Goal: Communication & Community: Answer question/provide support

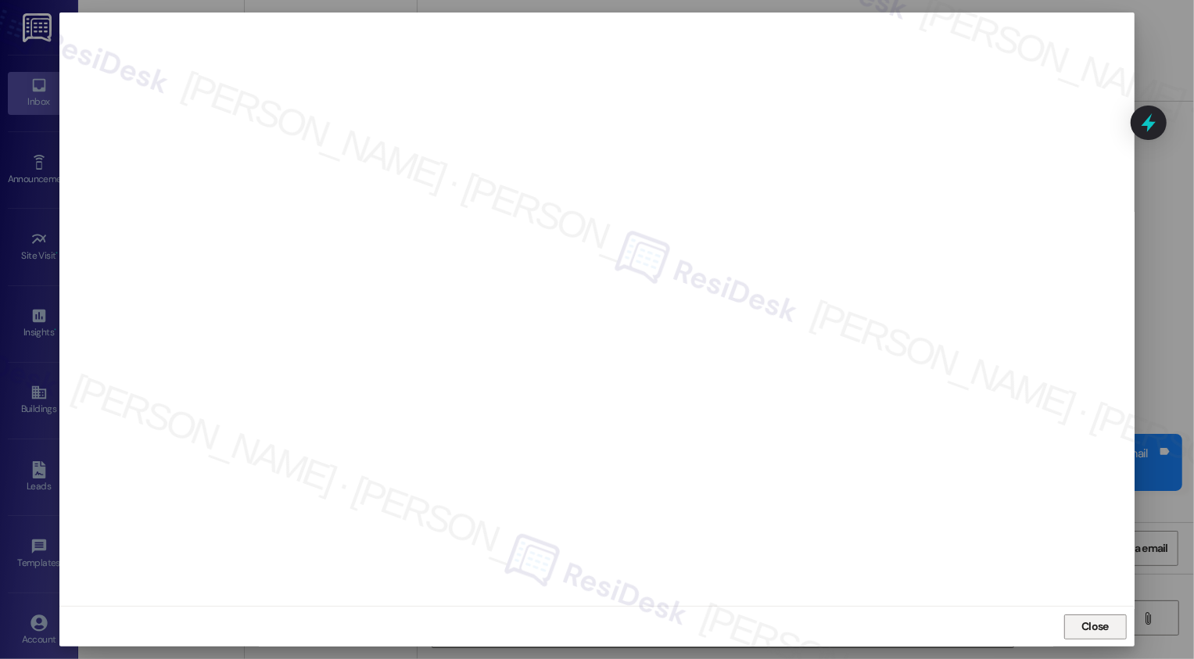
click at [1081, 616] on span "Close" at bounding box center [1095, 626] width 34 height 23
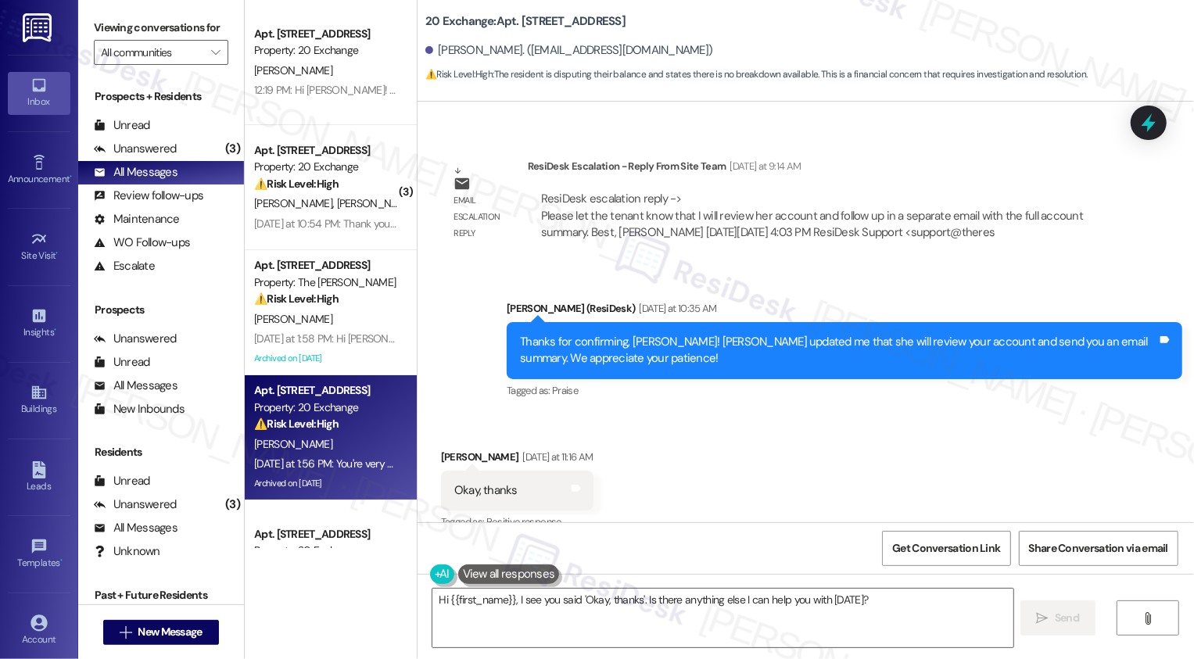
scroll to position [8991, 0]
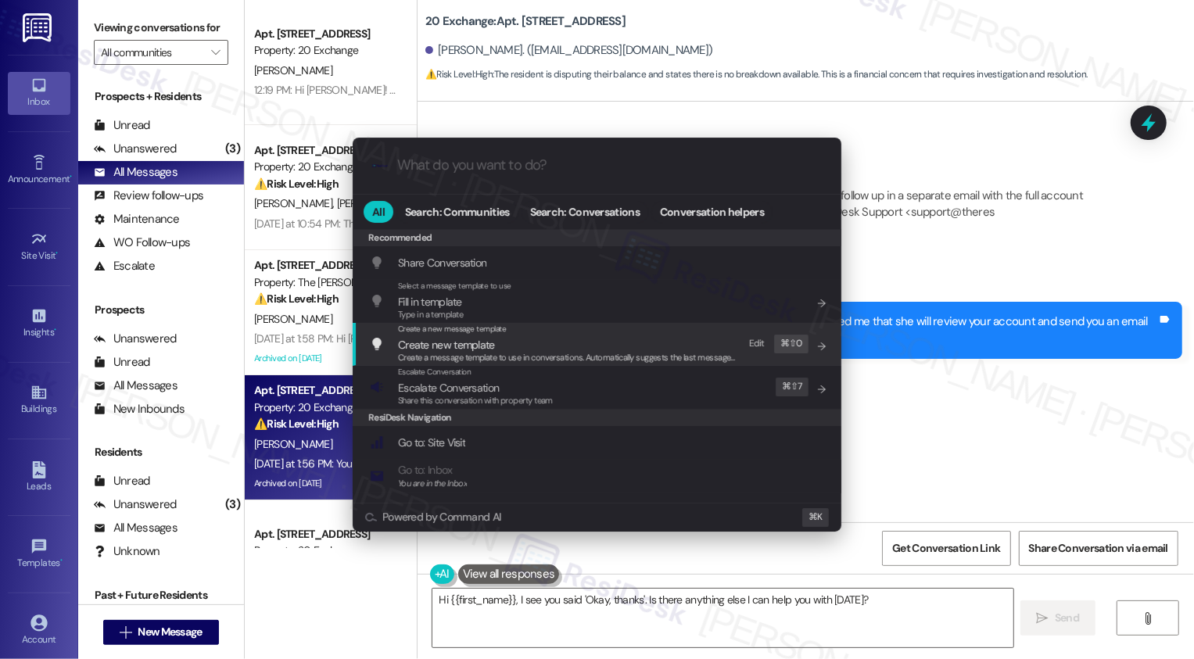
click at [878, 334] on div ".cls-1{fill:#0a055f;}.cls-2{fill:#0cc4c4;} resideskLogoBlueOrange All Search: C…" at bounding box center [597, 329] width 1194 height 659
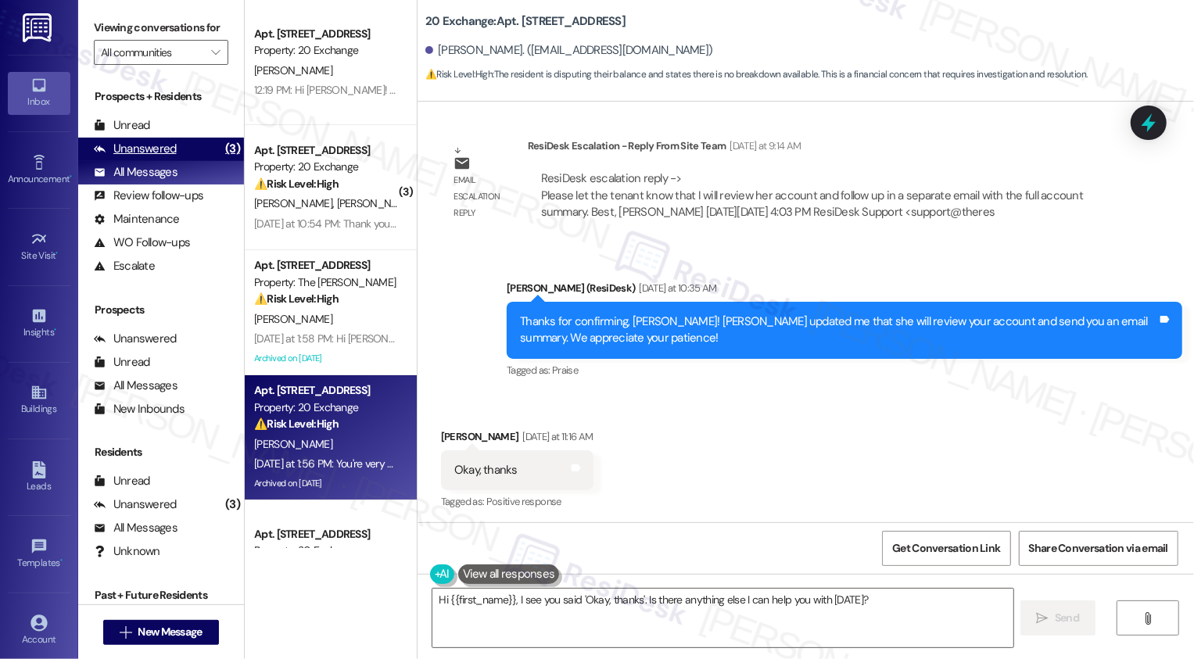
click at [202, 161] on div "Unanswered (3)" at bounding box center [161, 149] width 166 height 23
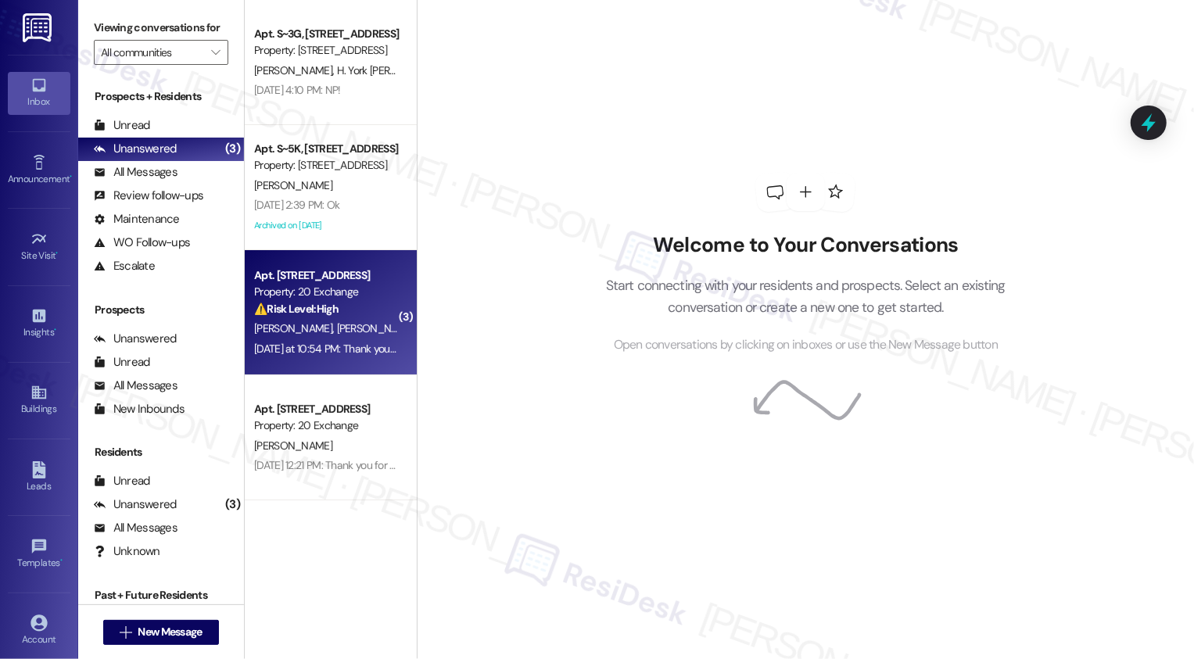
click at [335, 313] on div "⚠️ Risk Level: High The resident expresses concern about building security due …" at bounding box center [326, 309] width 145 height 16
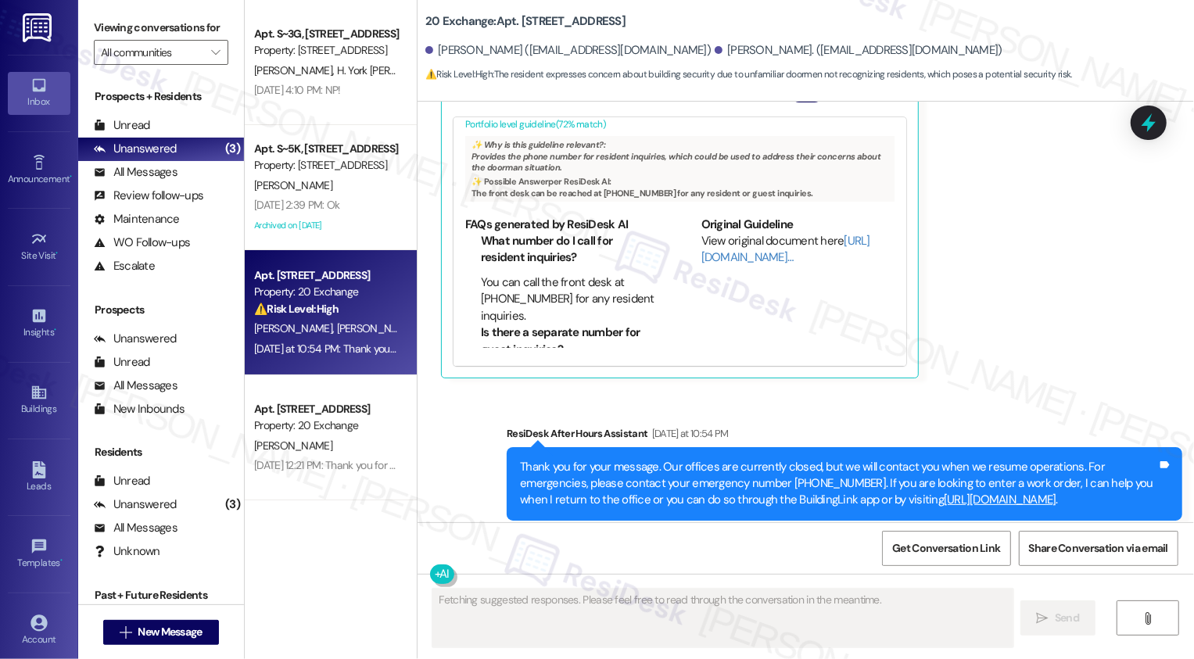
scroll to position [0, 0]
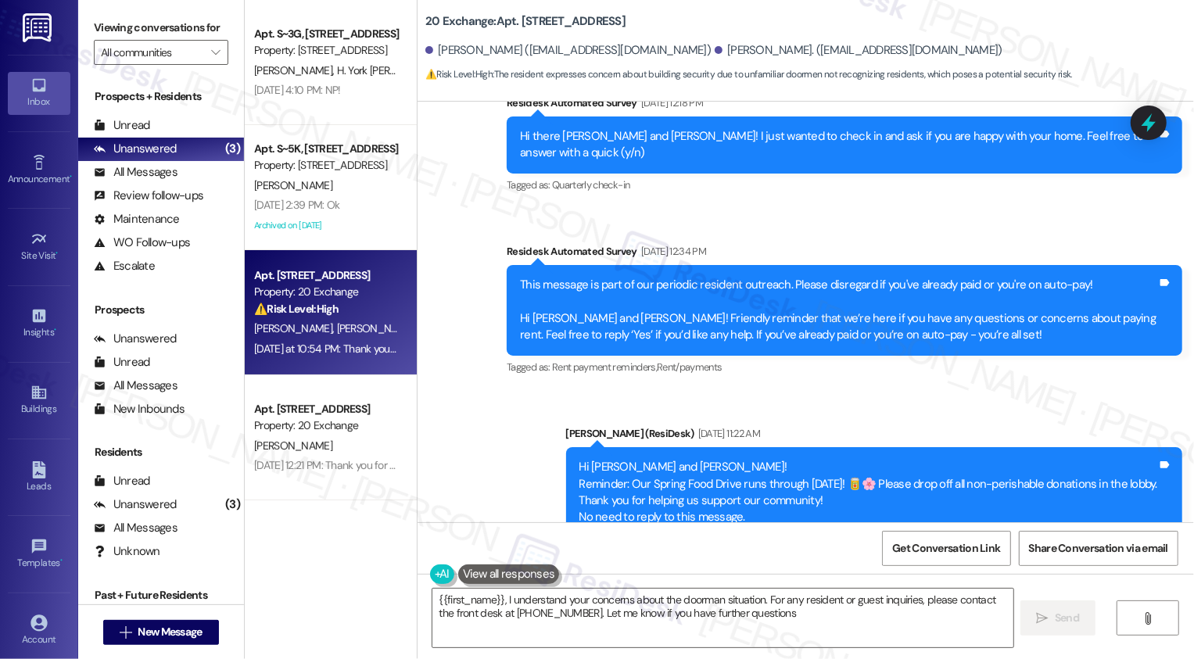
type textarea "{{first_name}}, I understand your concerns about the doorman situation. For any…"
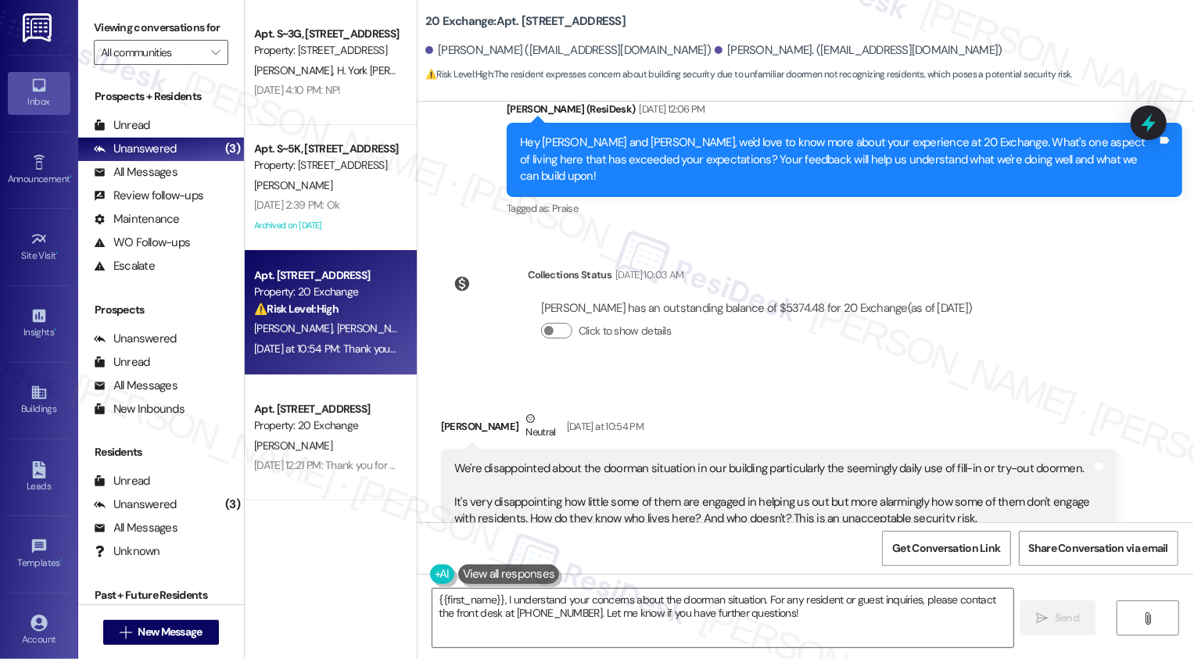
scroll to position [2960, 0]
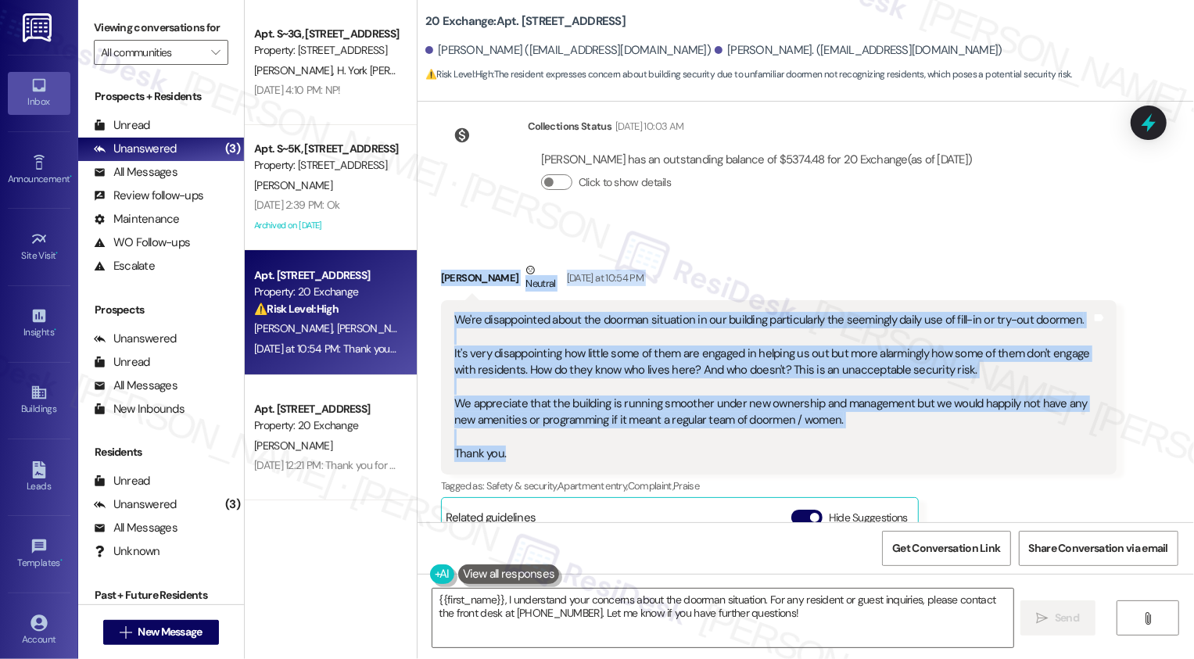
drag, startPoint x: 430, startPoint y: 244, endPoint x: 557, endPoint y: 414, distance: 212.3
click at [557, 415] on div "[PERSON_NAME] Neutral [DATE] at 10:54 PM We're disappointed about the doorman s…" at bounding box center [778, 531] width 675 height 539
copy div "[PERSON_NAME] Neutral [DATE] at 10:54 PM We're disappointed about the doorman s…"
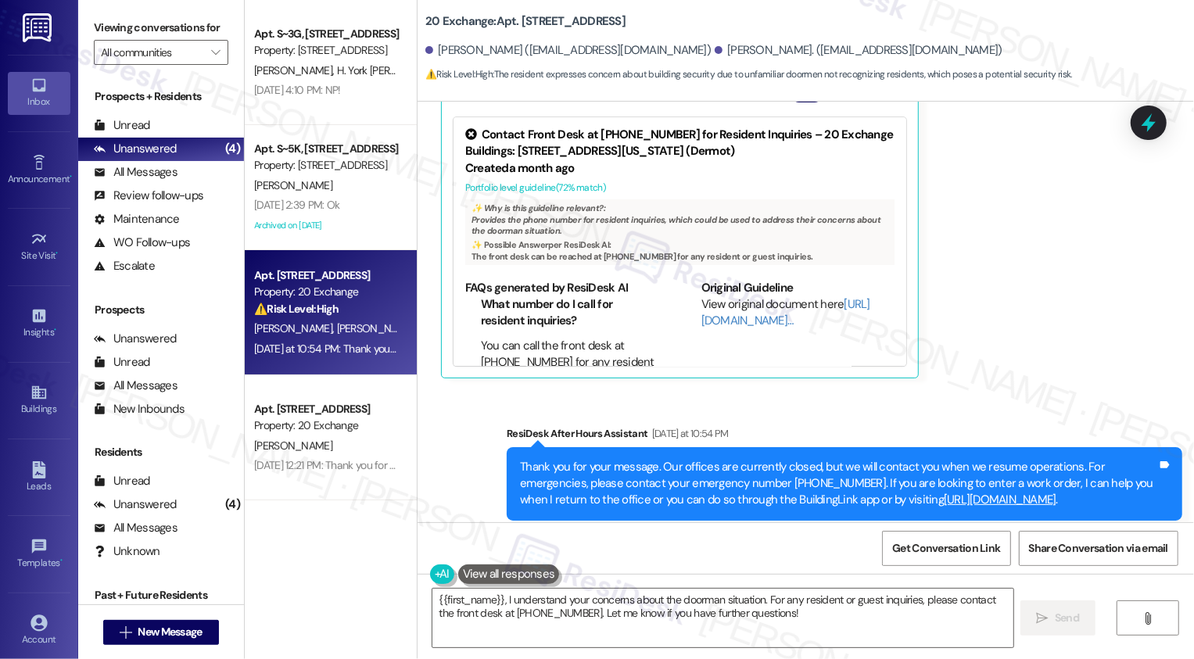
scroll to position [0, 0]
click at [178, 629] on span "New Message" at bounding box center [170, 632] width 64 height 16
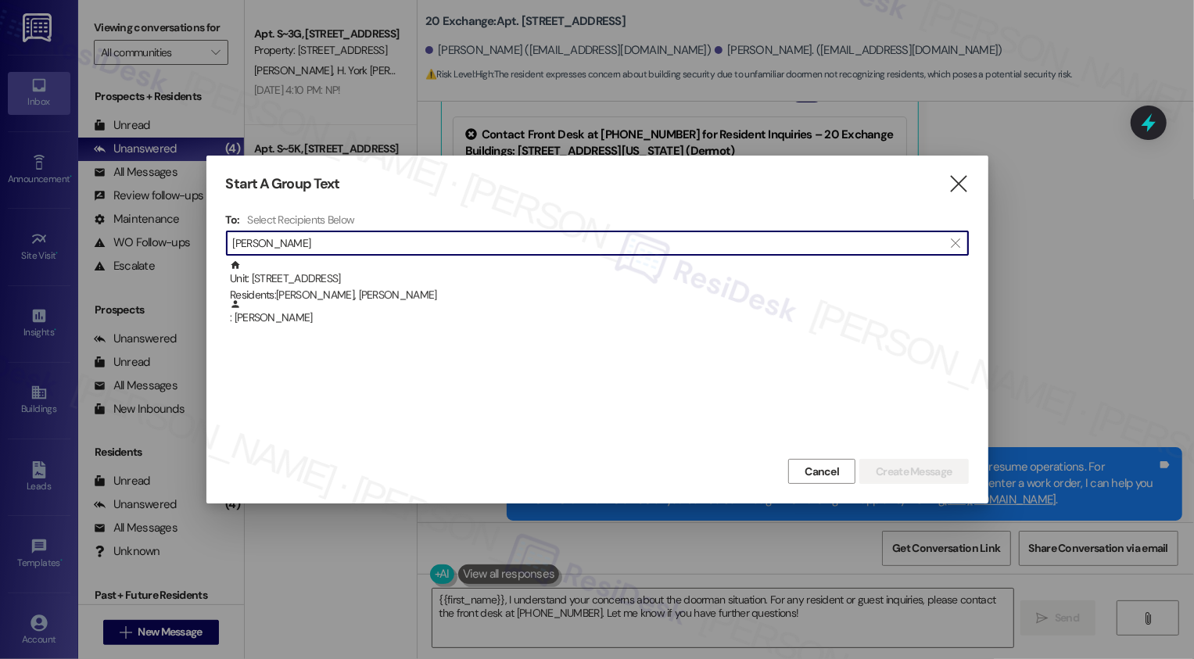
type input "[PERSON_NAME]"
click at [320, 342] on div "Unit: 1721 - 20 Exchange Pl Residents: [PERSON_NAME], [PERSON_NAME] : [PERSON_N…" at bounding box center [597, 357] width 743 height 195
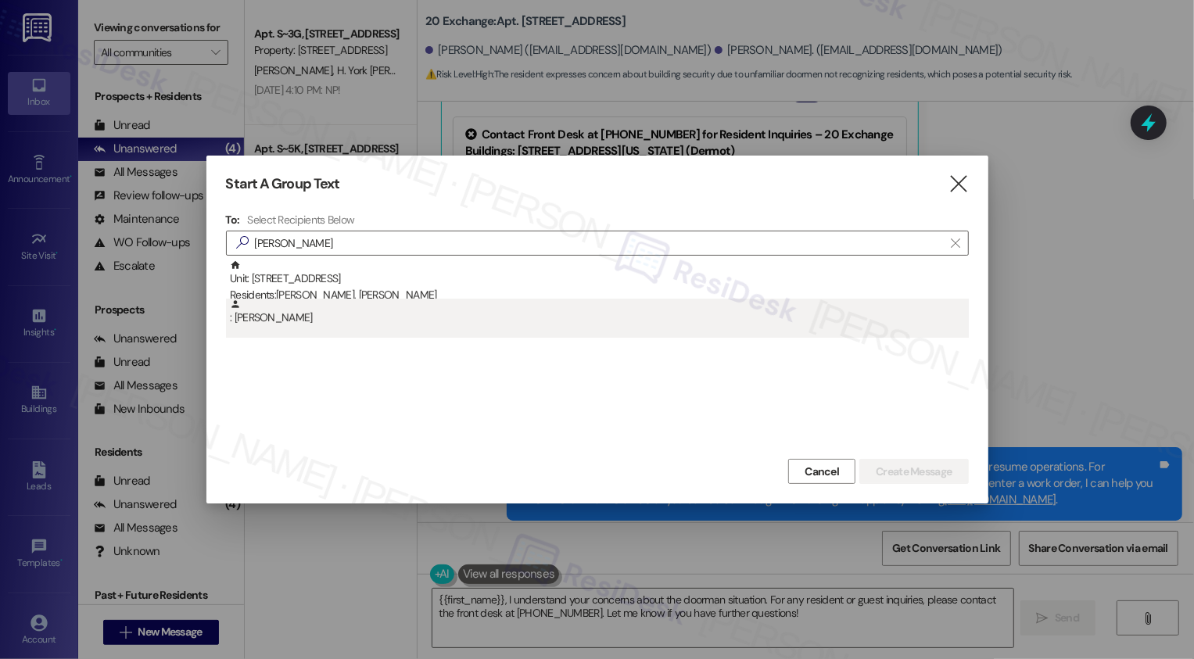
click at [335, 321] on div ": [PERSON_NAME]" at bounding box center [599, 312] width 739 height 27
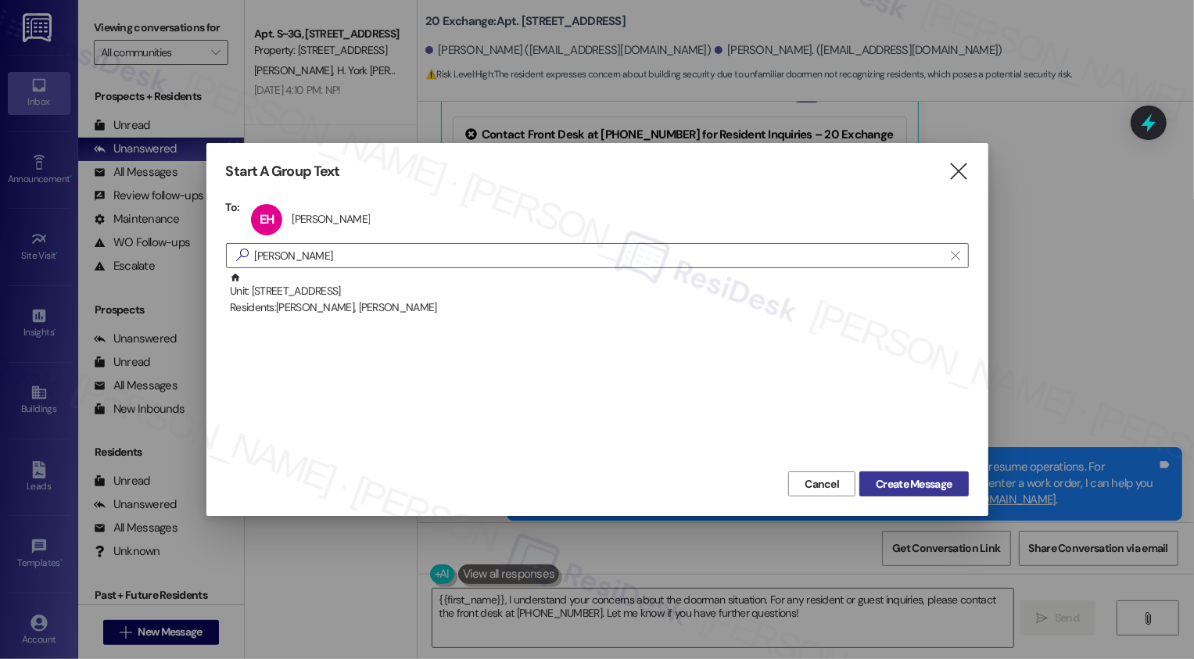
click at [957, 486] on button "Create Message" at bounding box center [913, 483] width 109 height 25
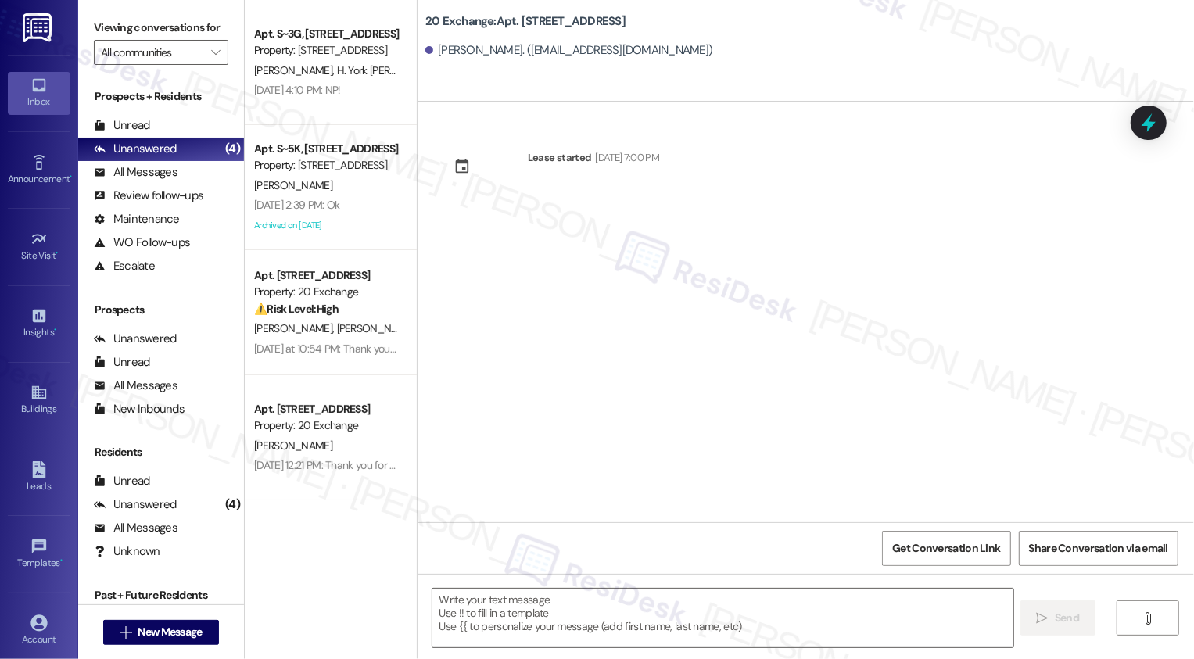
type textarea "Fetching suggested responses. Please feel free to read through the conversation…"
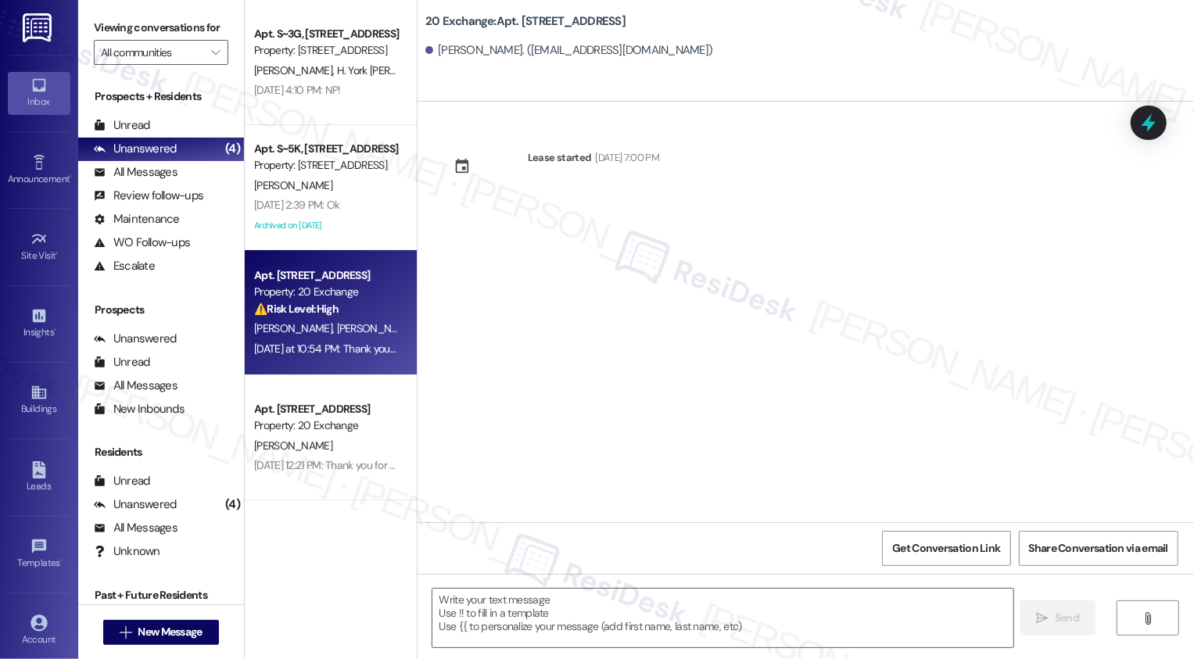
click at [348, 311] on div "⚠️ Risk Level: High The resident expresses concern about building security due …" at bounding box center [326, 309] width 145 height 16
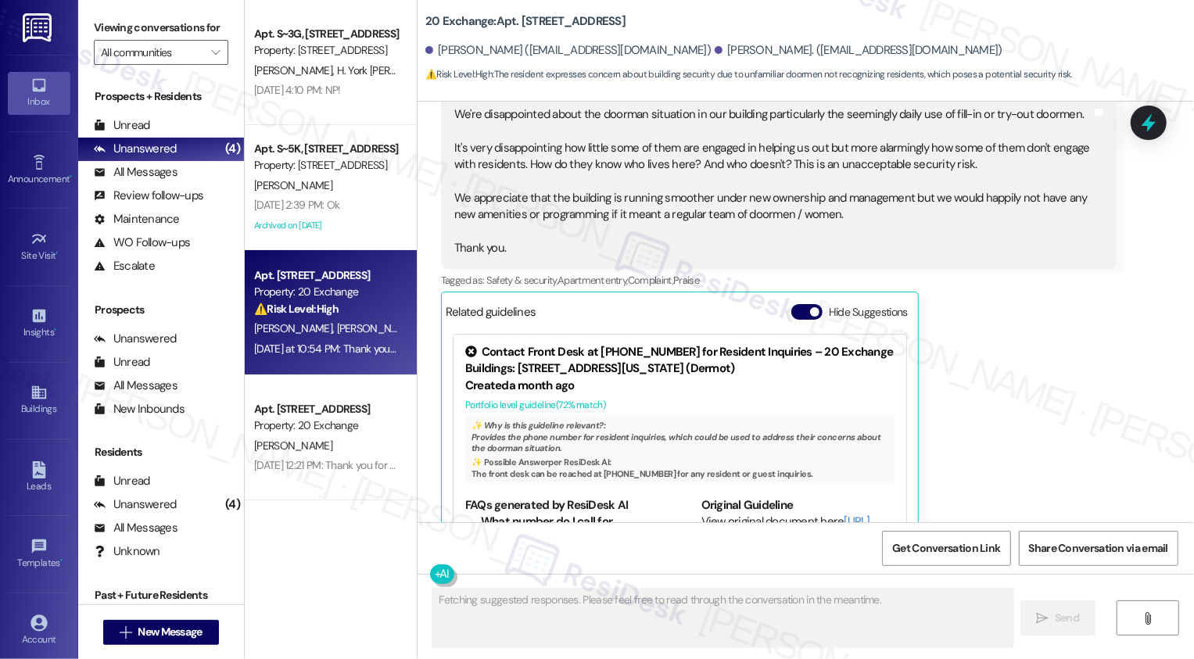
scroll to position [3156, 0]
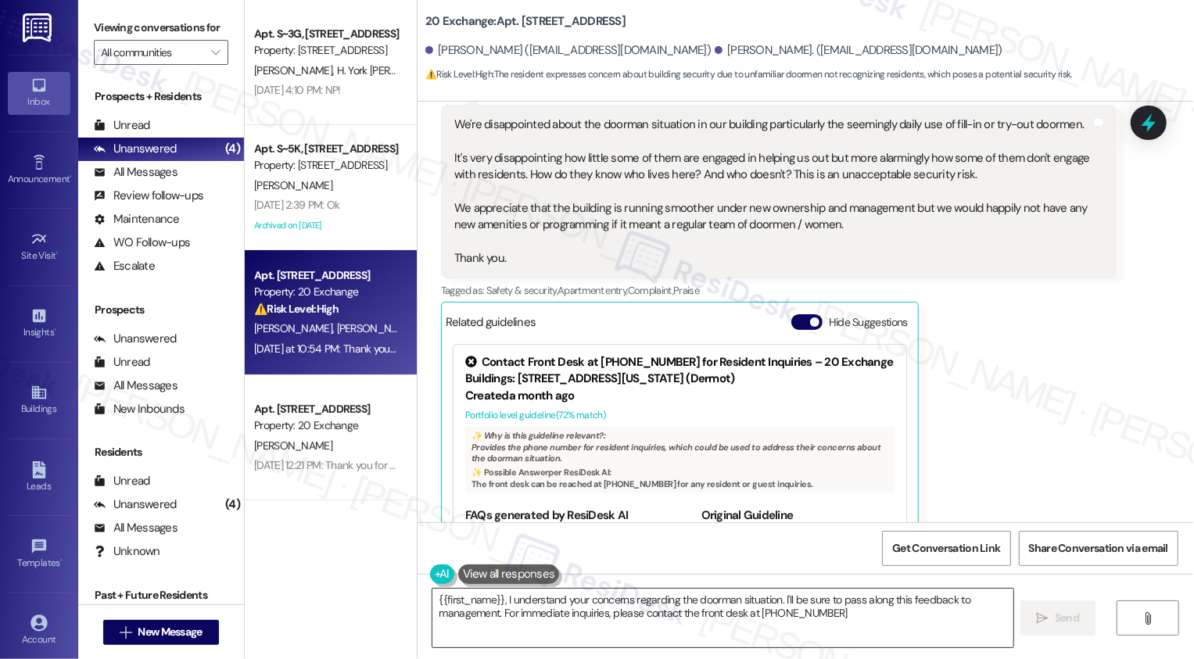
type textarea "{{first_name}}, I understand your concerns regarding the doorman situation. I'l…"
click at [720, 627] on textarea "{{first_name}}, I understand your concerns regarding the doorman situation. I'l…" at bounding box center [722, 618] width 581 height 59
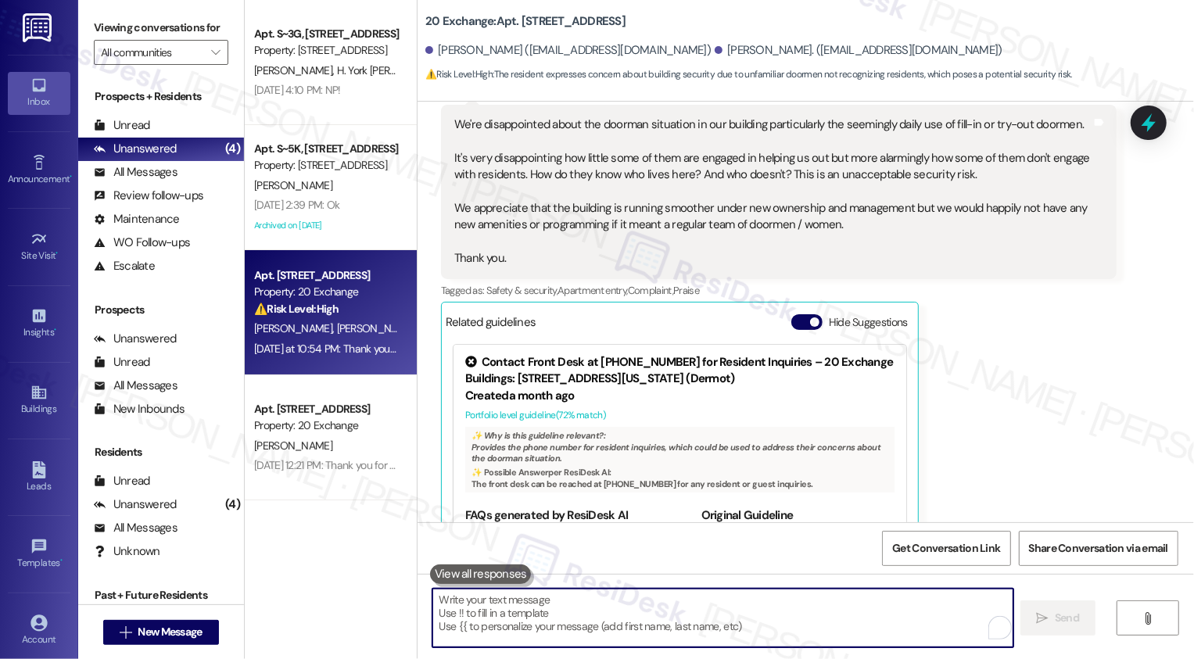
paste textarea "Hi [PERSON_NAME], thank you for sharing your thoughts with me. I understand you…"
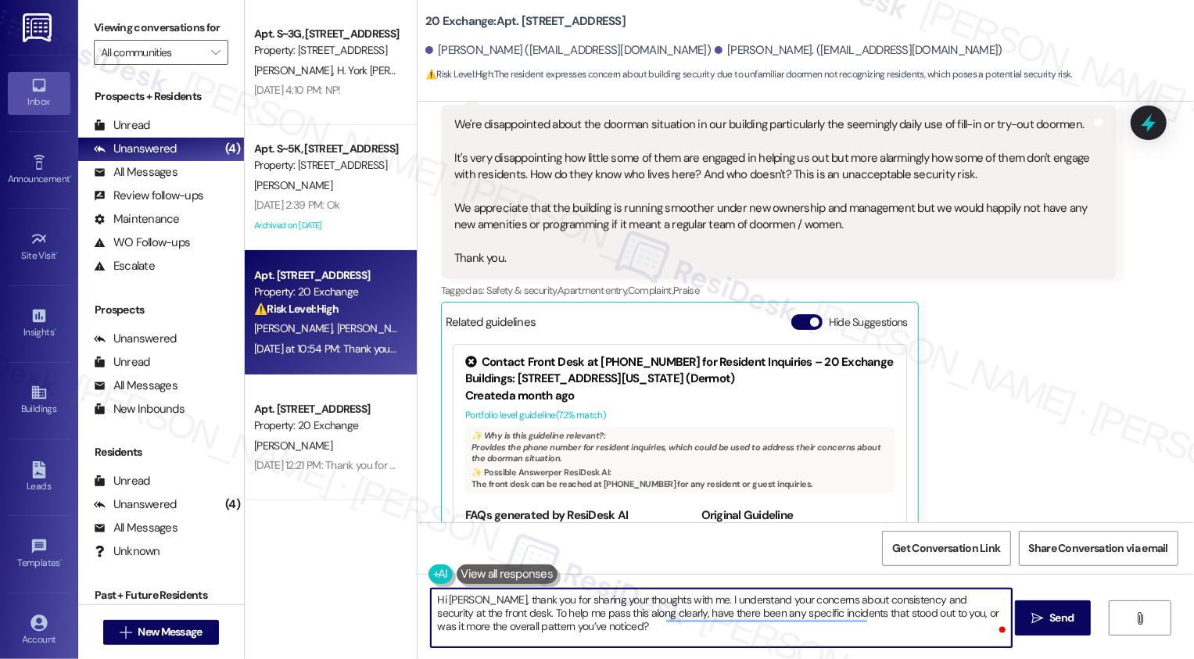
click at [716, 599] on textarea "Hi [PERSON_NAME], thank you for sharing your thoughts with me. I understand you…" at bounding box center [721, 618] width 581 height 59
click at [796, 593] on textarea "Hi [PERSON_NAME], thank you for sharing your thoughts with me. I hear your conc…" at bounding box center [721, 618] width 581 height 59
click at [818, 593] on textarea "Hi [PERSON_NAME], thank you for sharing your thoughts with me. I hear your conc…" at bounding box center [721, 618] width 581 height 59
click at [901, 600] on textarea "Hi [PERSON_NAME], thank you for sharing your thoughts with me. I hear your conc…" at bounding box center [721, 618] width 581 height 59
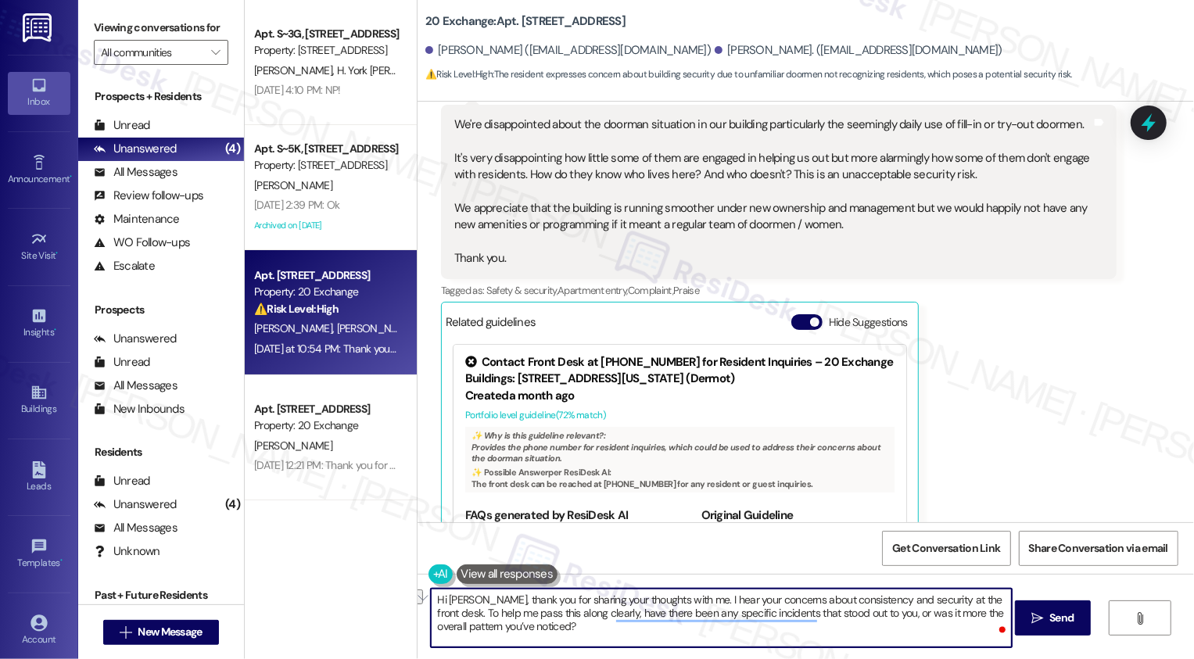
drag, startPoint x: 808, startPoint y: 600, endPoint x: 933, endPoint y: 600, distance: 124.3
click at [933, 601] on textarea "Hi [PERSON_NAME], thank you for sharing your thoughts with me. I hear your conc…" at bounding box center [721, 618] width 581 height 59
click at [917, 611] on textarea "Hi [PERSON_NAME], thank you for sharing your thoughts with me. I hear your conc…" at bounding box center [721, 618] width 581 height 59
click at [957, 635] on textarea "Hi [PERSON_NAME], thank you for sharing your thoughts with me. I hear your conc…" at bounding box center [721, 618] width 581 height 59
type textarea "Hi [PERSON_NAME], thank you for sharing your thoughts with me. I hear your conc…"
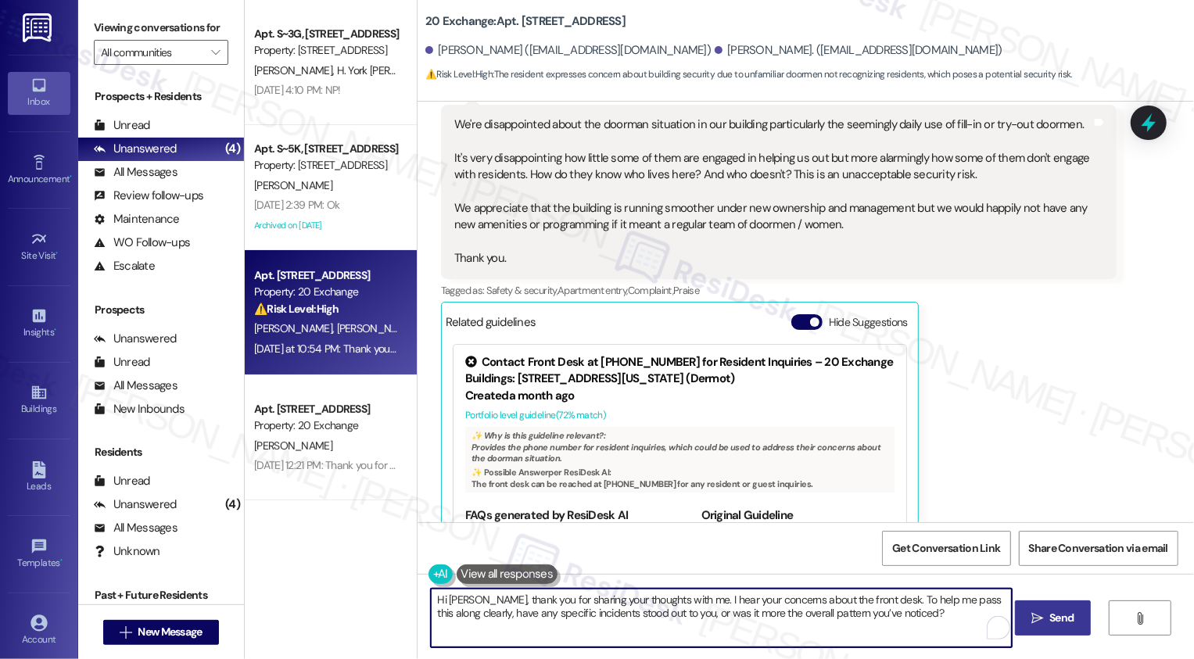
click at [1054, 626] on button " Send" at bounding box center [1053, 617] width 76 height 35
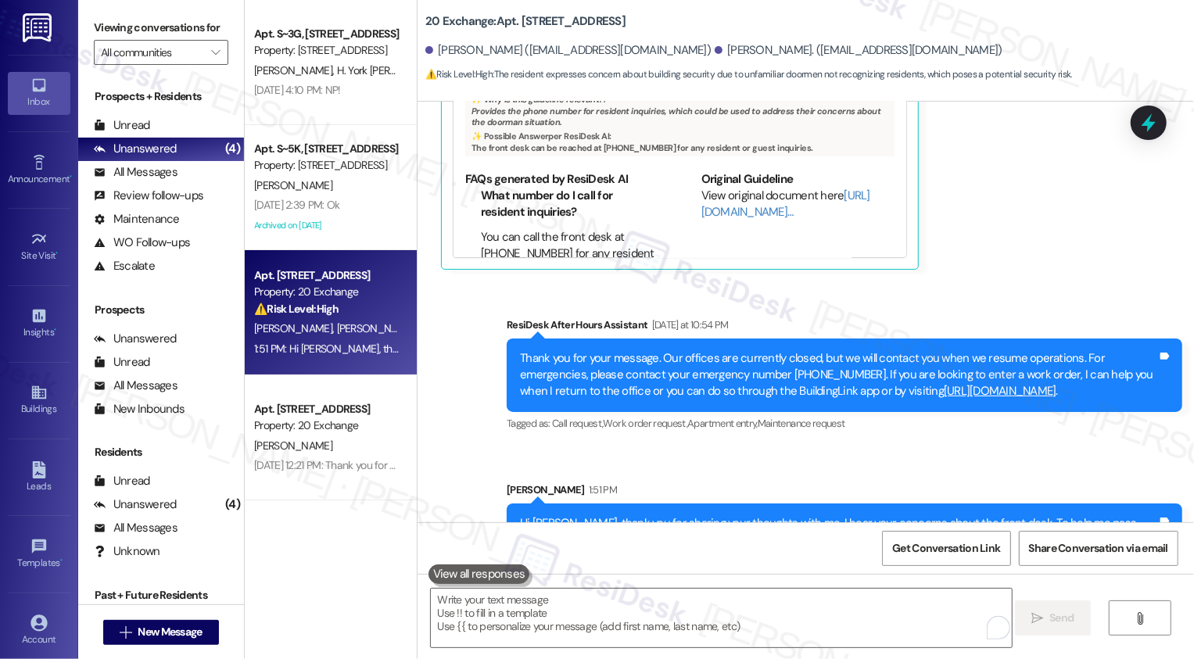
scroll to position [3509, 0]
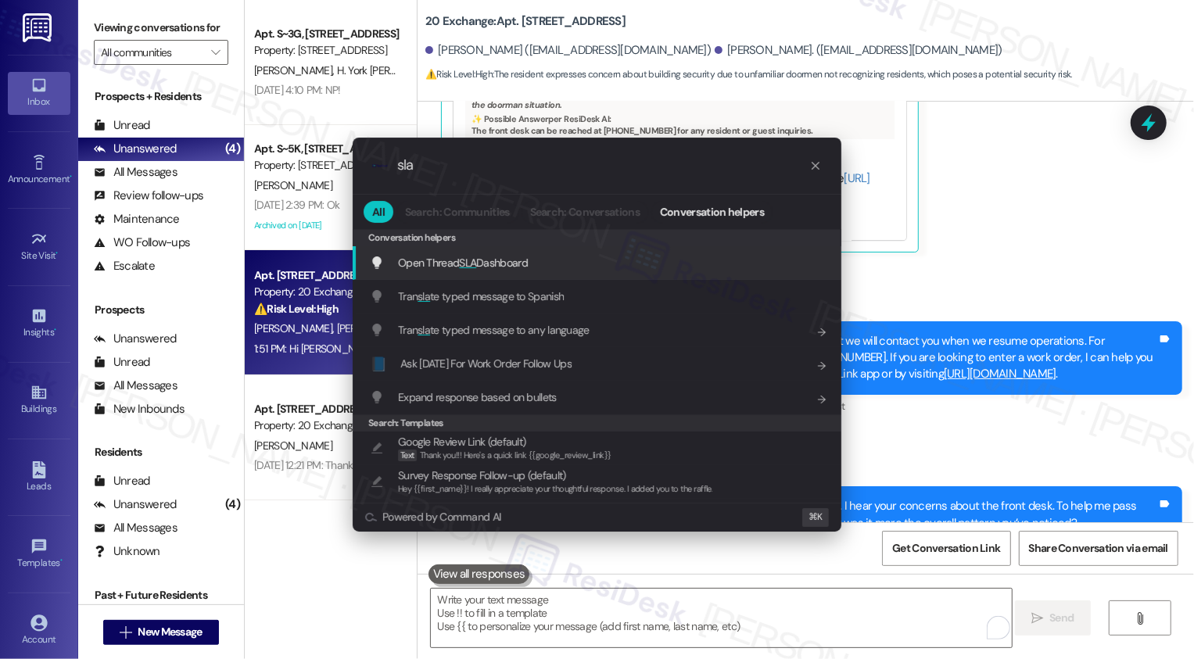
click at [546, 255] on div "Open Thread SLA Dashboard Add shortcut" at bounding box center [598, 262] width 457 height 17
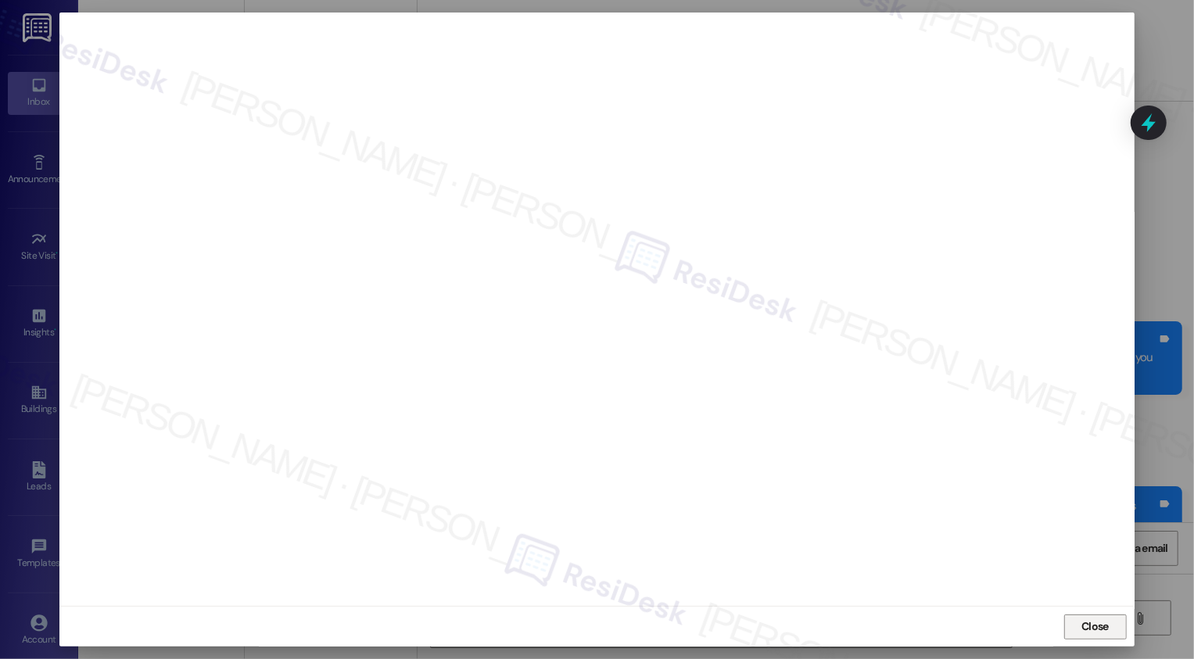
click at [1098, 628] on span "Close" at bounding box center [1094, 626] width 27 height 16
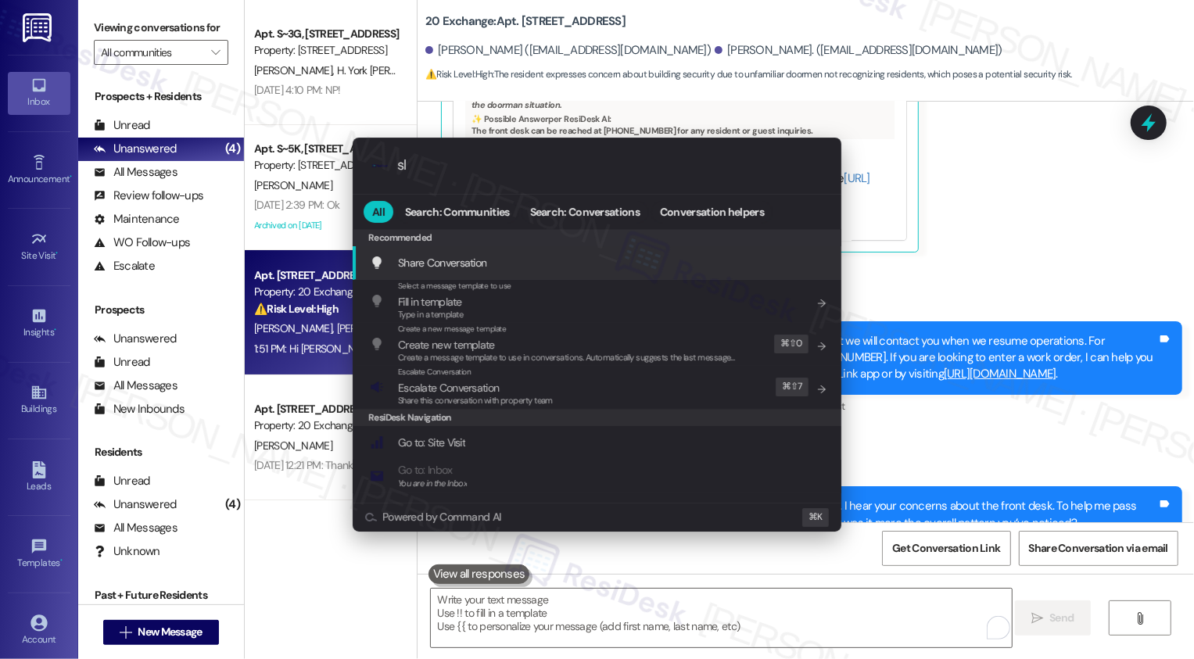
type input "sla"
